Goal: Task Accomplishment & Management: Manage account settings

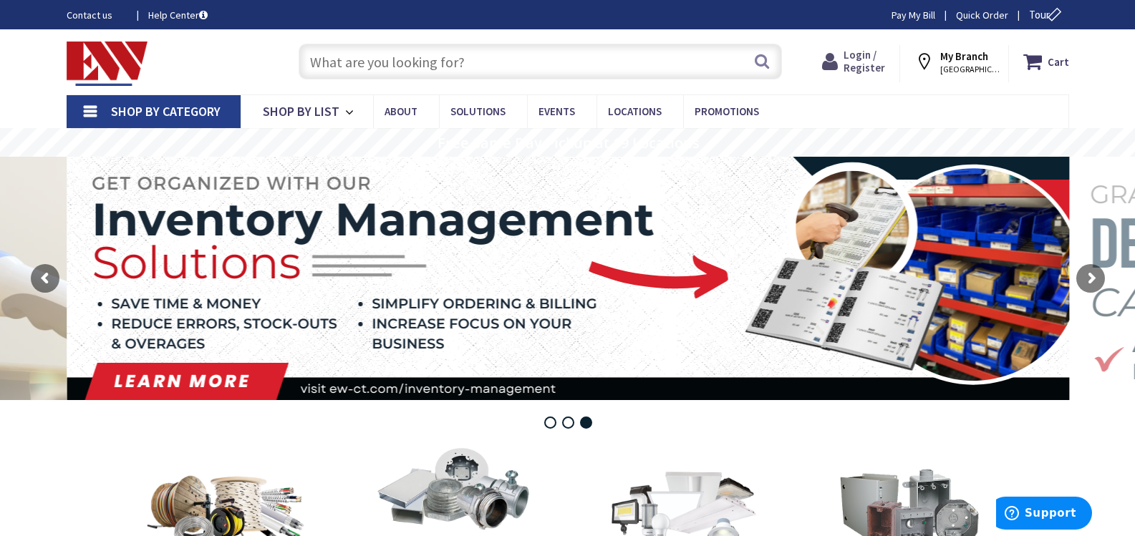
click at [873, 62] on span "Login / Register" at bounding box center [864, 61] width 42 height 26
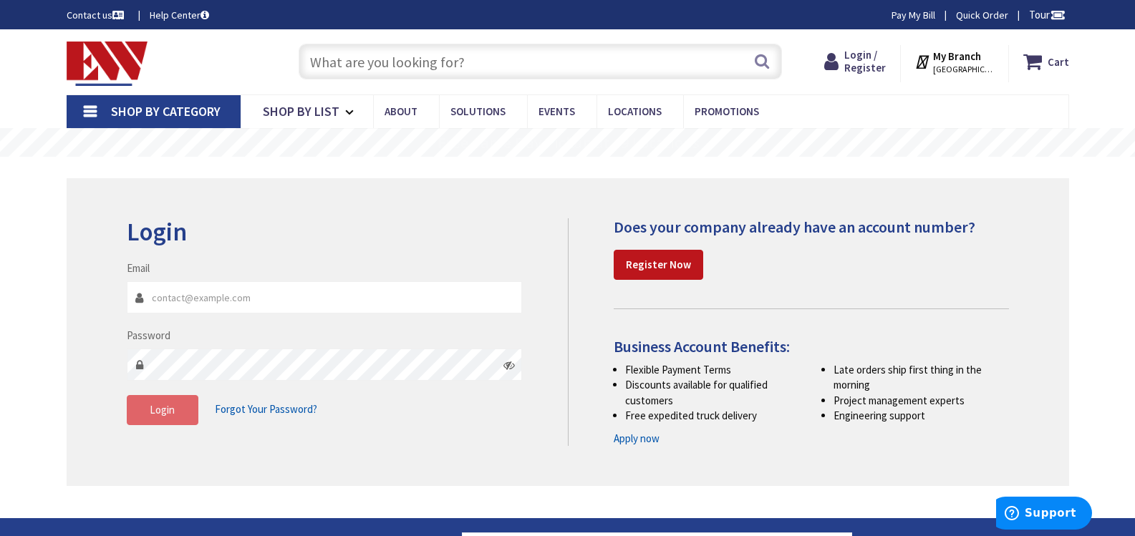
type input "juli.valleyelectric@gmail.com"
click at [172, 412] on span "Login" at bounding box center [162, 410] width 25 height 14
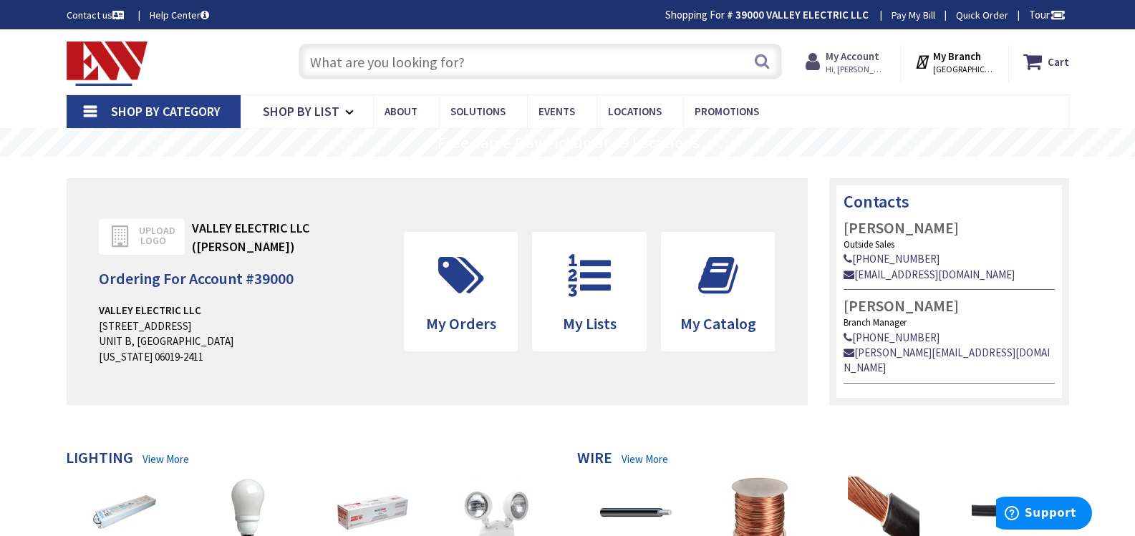
click at [863, 52] on strong "My Account" at bounding box center [852, 56] width 54 height 14
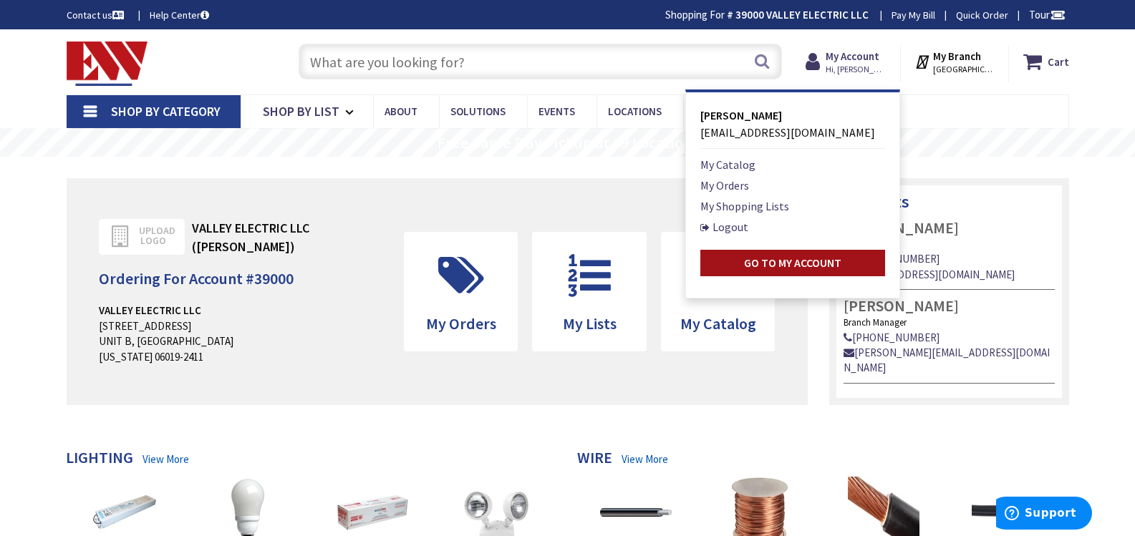
click at [793, 268] on strong "Go to My Account" at bounding box center [792, 263] width 97 height 14
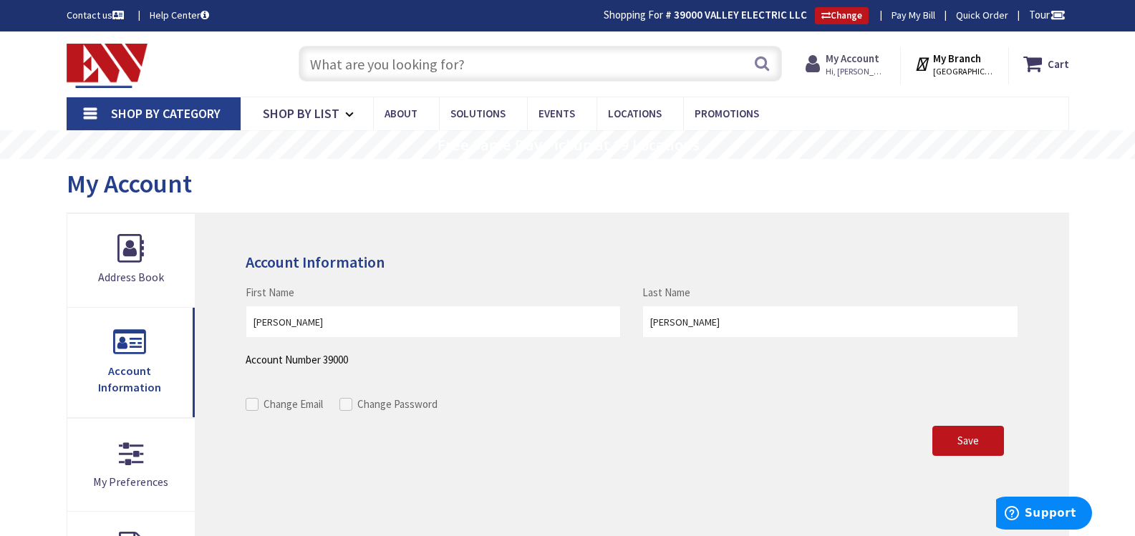
click at [868, 69] on span "Hi, SHARON" at bounding box center [855, 71] width 61 height 11
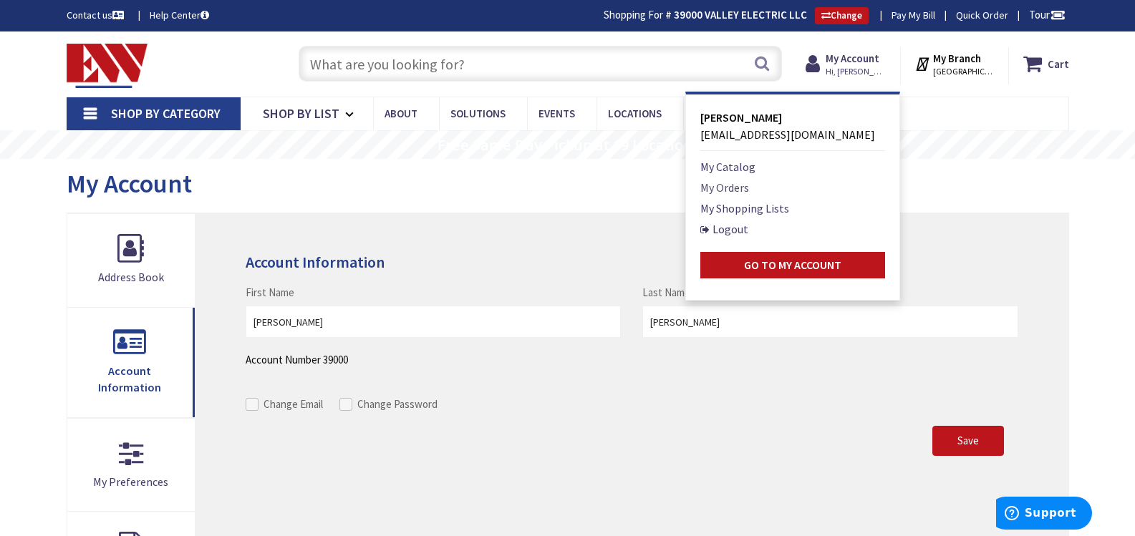
click at [749, 190] on link "My Orders" at bounding box center [724, 187] width 49 height 17
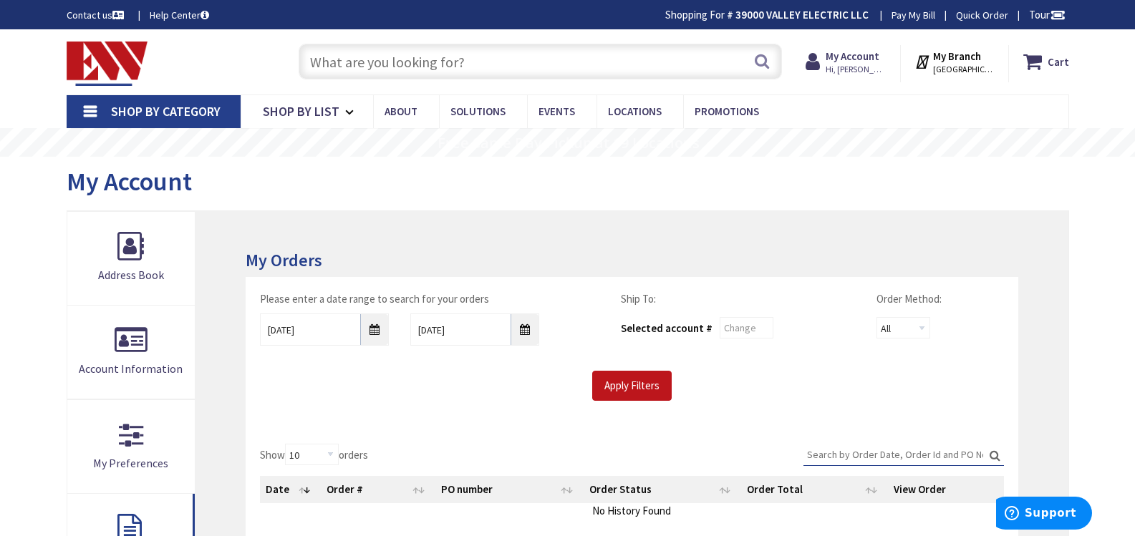
click at [913, 15] on link "Pay My Bill" at bounding box center [913, 15] width 44 height 14
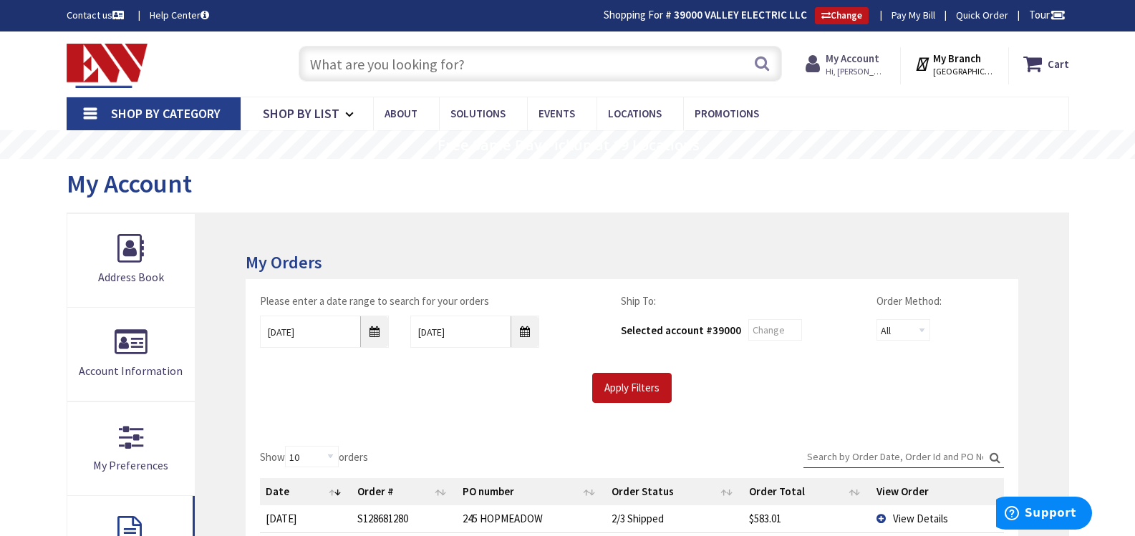
click at [875, 64] on strong "My Account" at bounding box center [852, 59] width 54 height 14
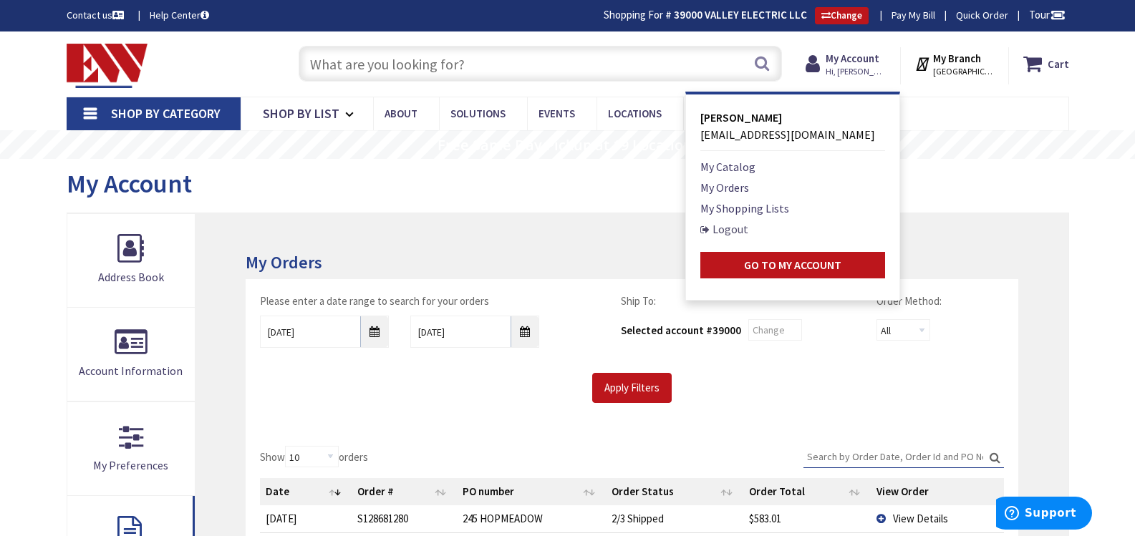
click at [748, 231] on link "Logout" at bounding box center [724, 228] width 48 height 17
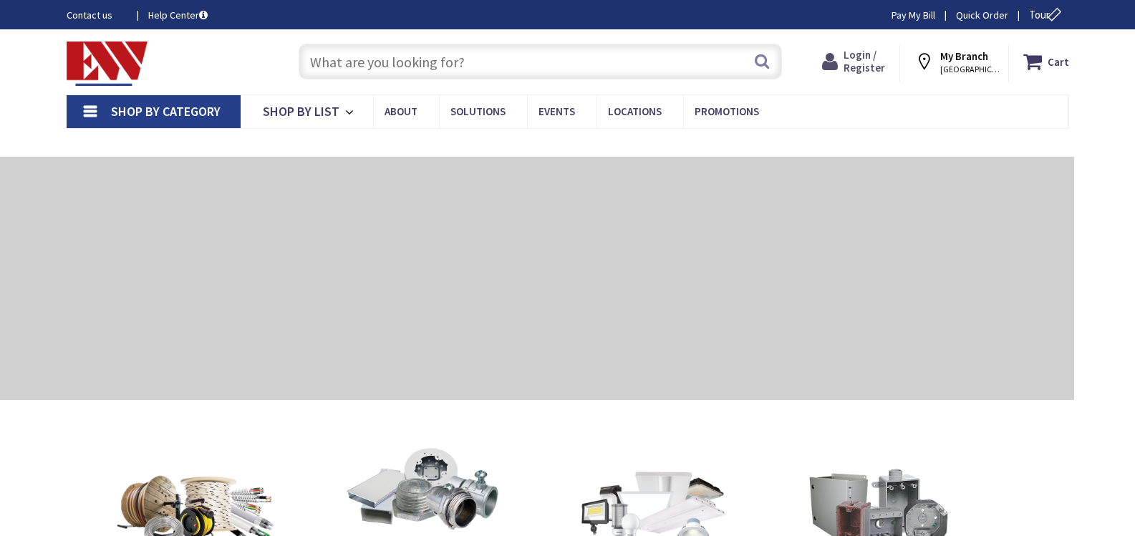
click at [863, 65] on span "Login / Register" at bounding box center [864, 61] width 42 height 26
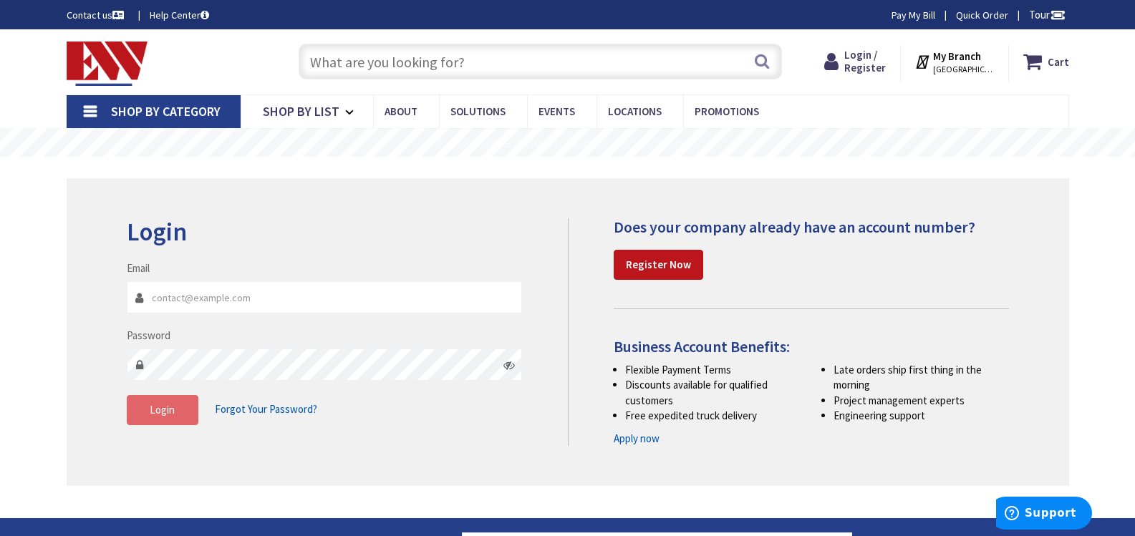
type input "[EMAIL_ADDRESS][DOMAIN_NAME]"
click at [173, 408] on span "Login" at bounding box center [162, 410] width 25 height 14
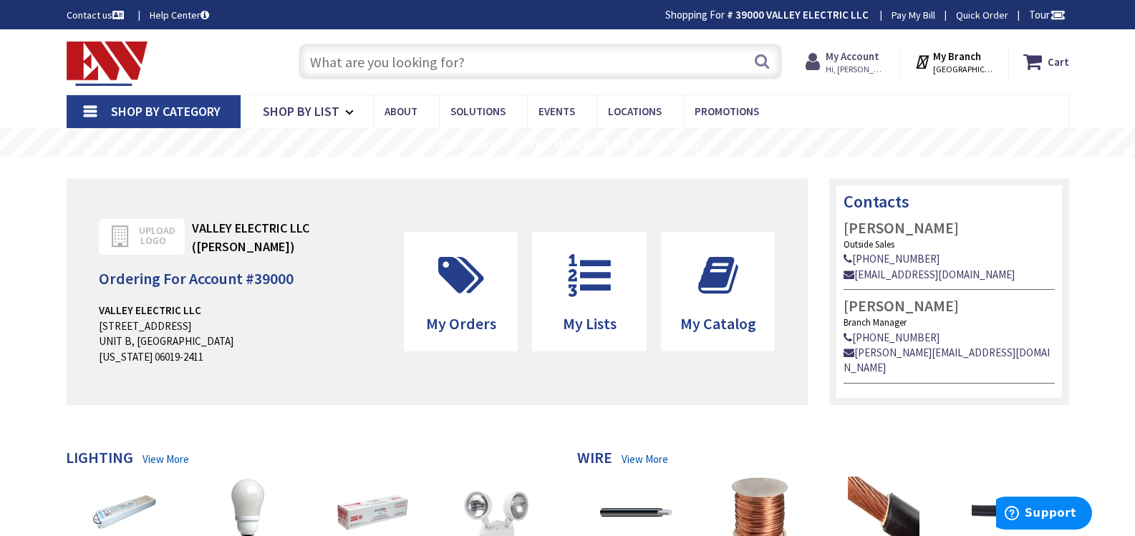
click at [876, 64] on span "Hi, [PERSON_NAME]" at bounding box center [855, 69] width 61 height 11
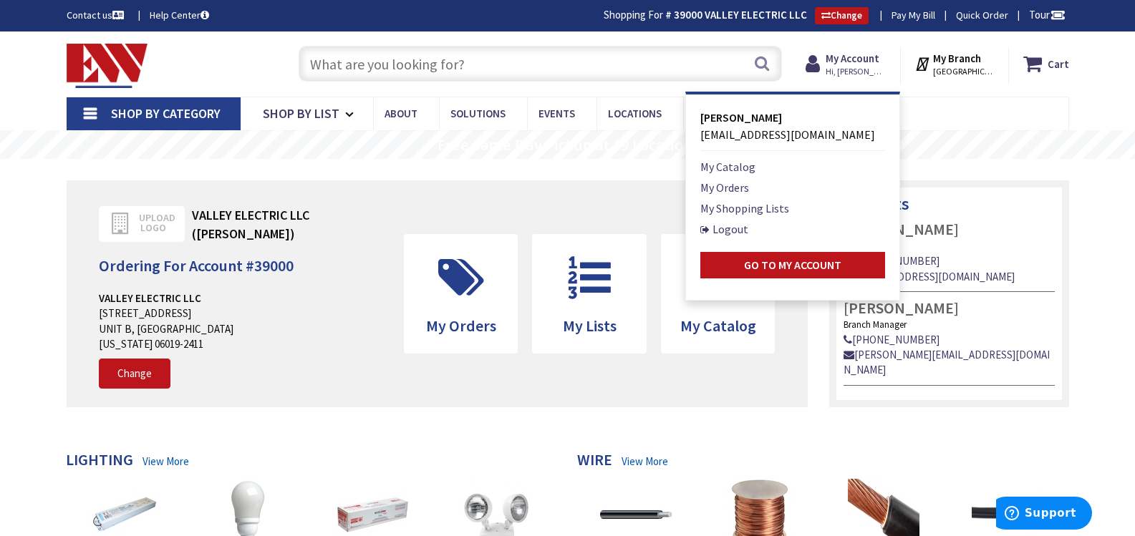
click at [951, 105] on nav "Shop By Category Conduit and Fittings Cable Tray & Accessories Cable Trays Cabl…" at bounding box center [568, 114] width 1002 height 34
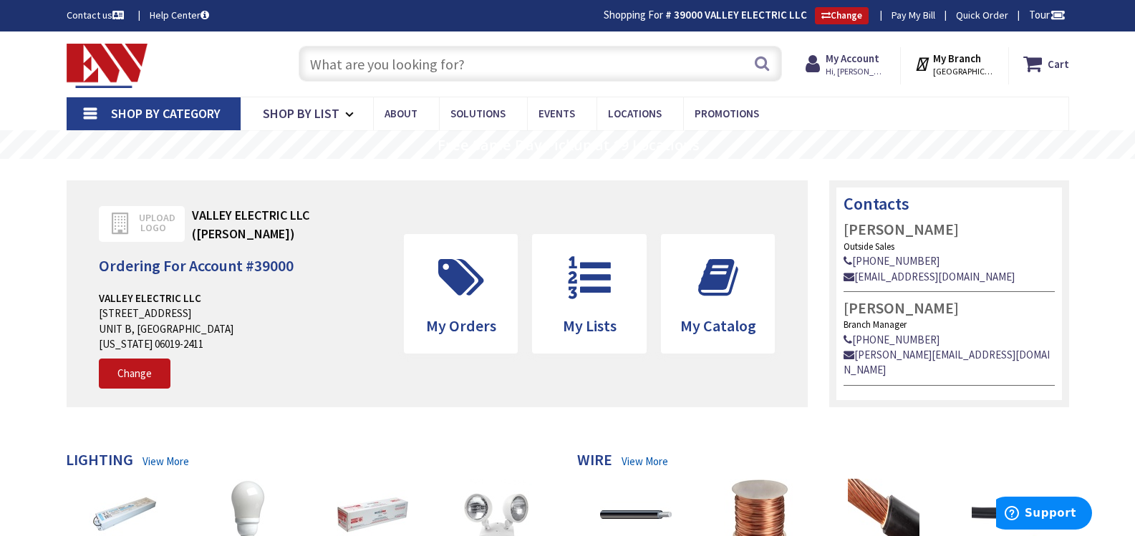
click at [916, 15] on link "Pay My Bill" at bounding box center [913, 15] width 44 height 14
click at [879, 64] on strong "My Account" at bounding box center [852, 59] width 54 height 14
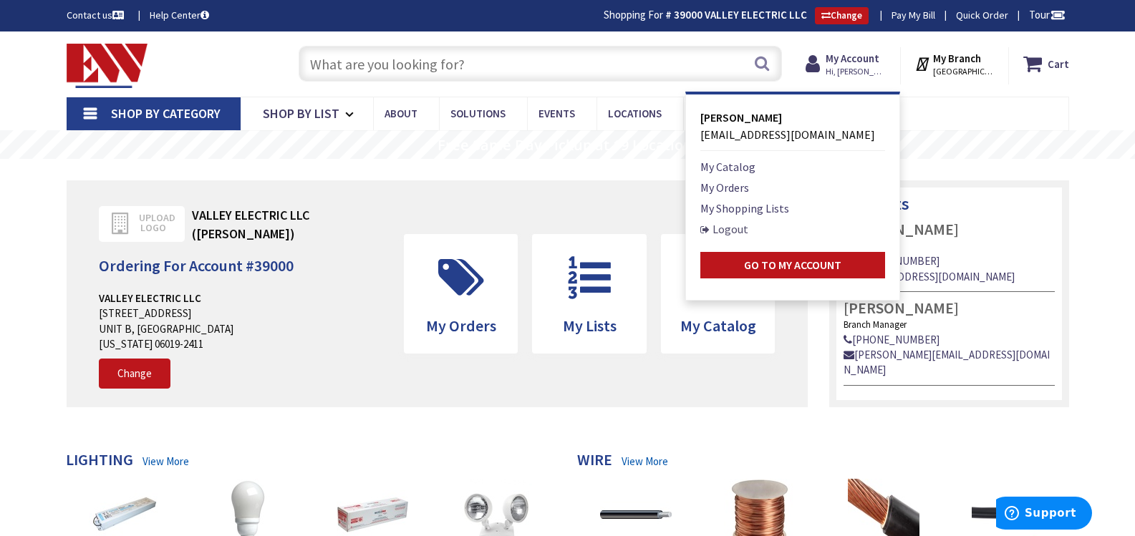
click at [747, 230] on link "Logout" at bounding box center [724, 228] width 48 height 17
